Goal: Book appointment/travel/reservation

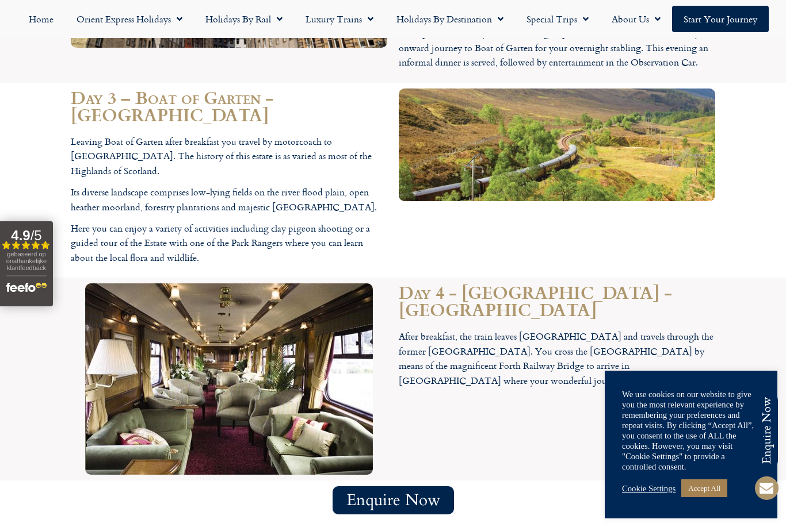
scroll to position [1971, 0]
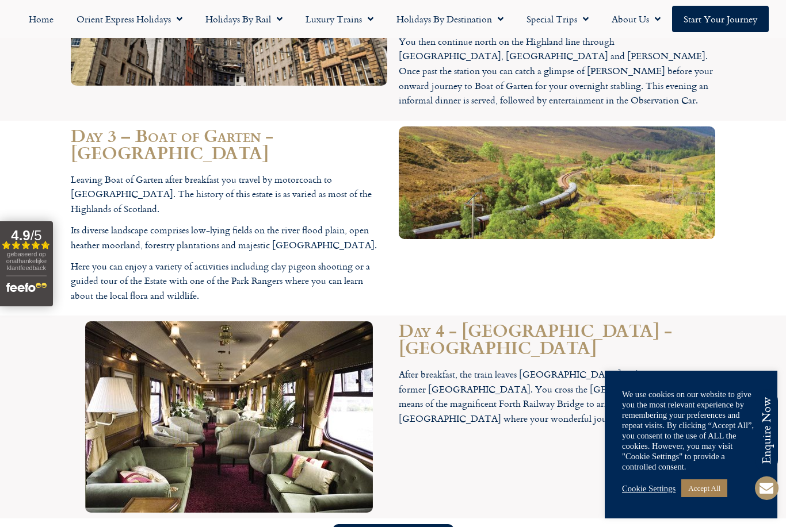
click at [303, 322] on img at bounding box center [229, 418] width 288 height 192
click at [302, 322] on img at bounding box center [229, 418] width 288 height 192
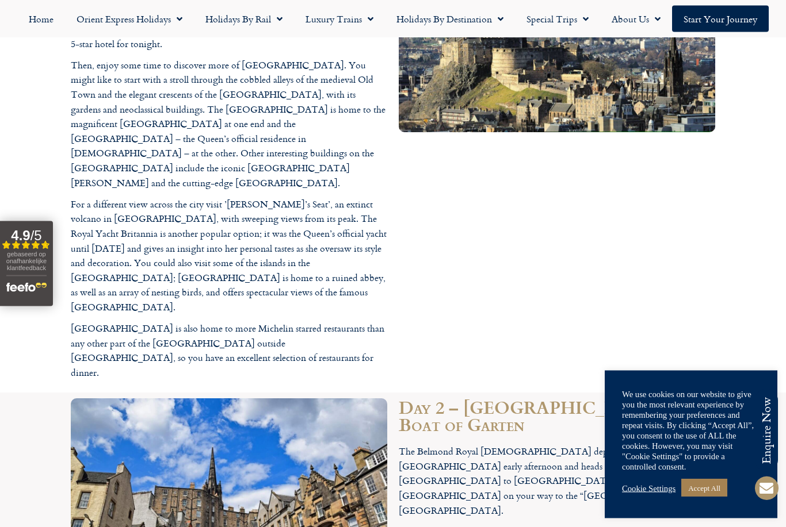
scroll to position [1479, 0]
click at [345, 20] on link "Luxury Trains" at bounding box center [339, 19] width 91 height 26
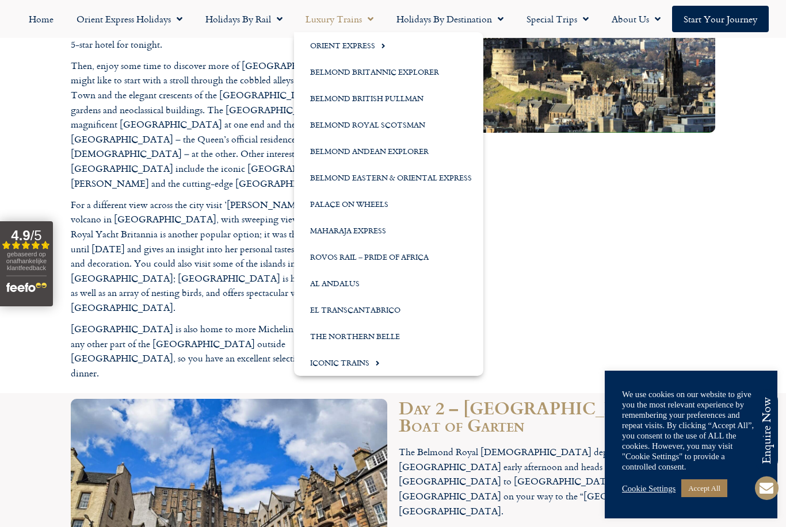
click at [397, 124] on link "Belmond Royal Scotsman" at bounding box center [388, 125] width 189 height 26
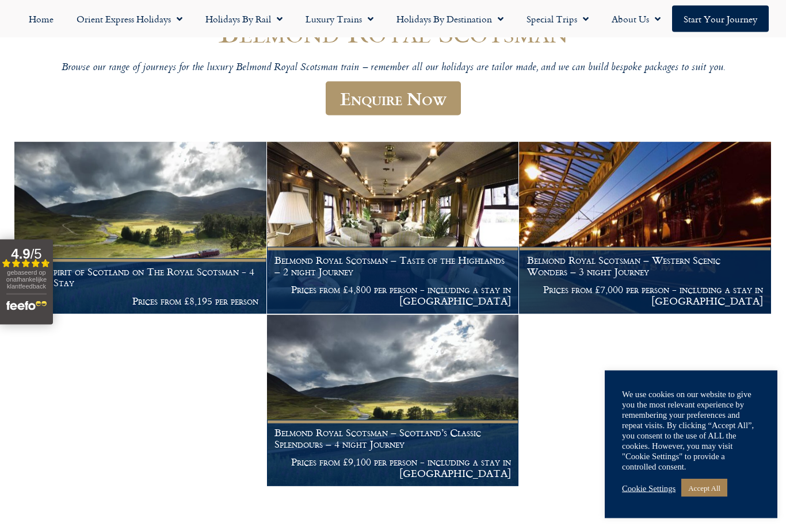
scroll to position [136, 0]
click at [446, 223] on img at bounding box center [393, 228] width 252 height 172
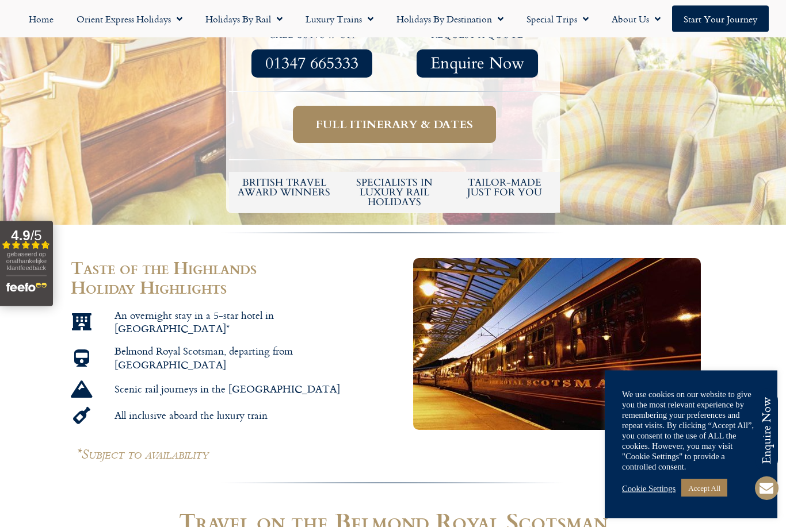
scroll to position [495, 0]
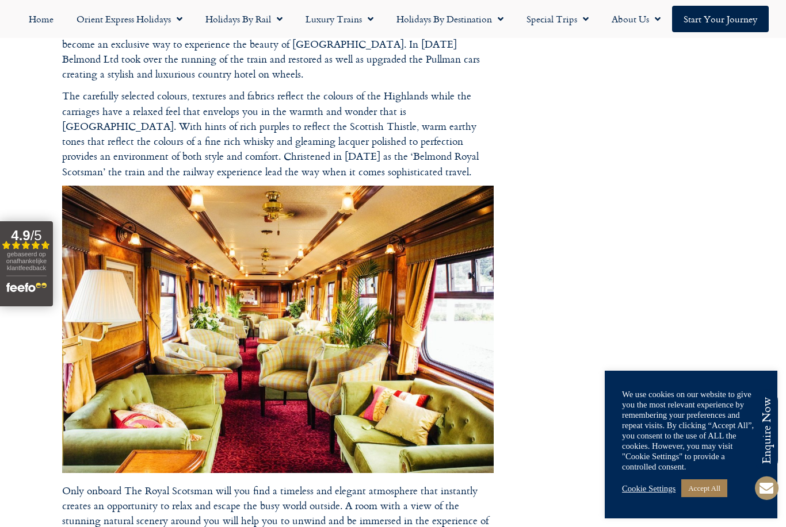
scroll to position [425, 0]
